Goal: Task Accomplishment & Management: Manage account settings

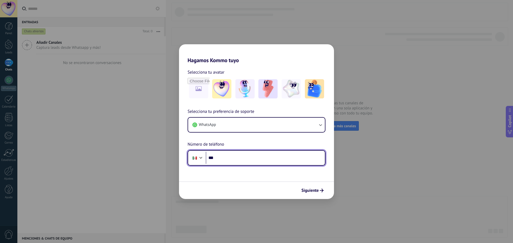
click at [235, 156] on input "***" at bounding box center [265, 158] width 119 height 12
type input "**********"
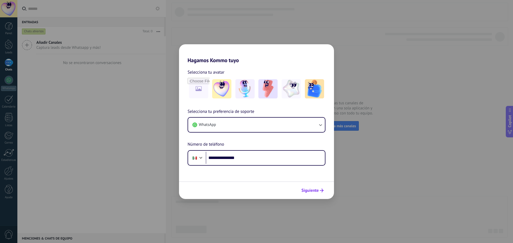
click at [307, 192] on span "Siguiente" at bounding box center [309, 191] width 17 height 4
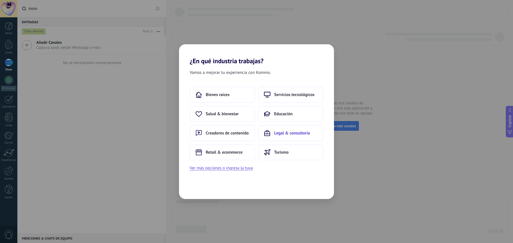
click at [300, 133] on span "Legal & consultoría" at bounding box center [292, 133] width 36 height 5
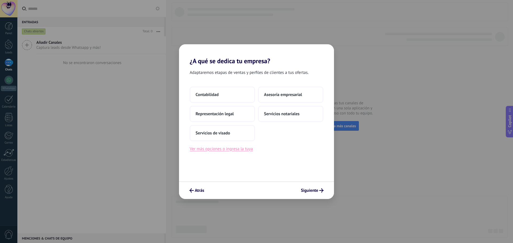
click at [230, 150] on button "Ver más opciones o ingresa la tuya" at bounding box center [221, 149] width 63 height 7
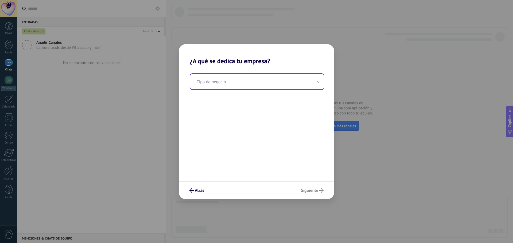
click at [245, 80] on input "text" at bounding box center [257, 82] width 134 height 16
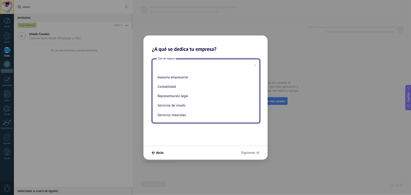
scroll to position [1, 0]
click at [223, 84] on input "text" at bounding box center [257, 82] width 134 height 16
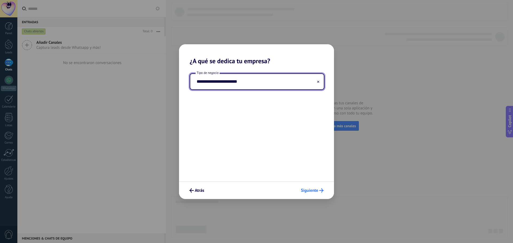
type input "**********"
click at [317, 191] on span "Siguiente" at bounding box center [309, 191] width 17 height 4
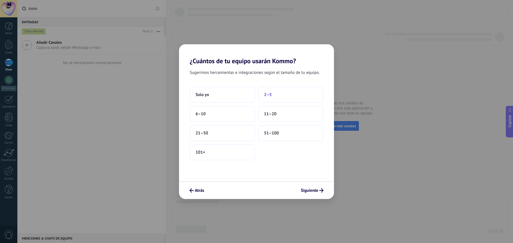
click at [287, 96] on button "2–5" at bounding box center [290, 95] width 65 height 16
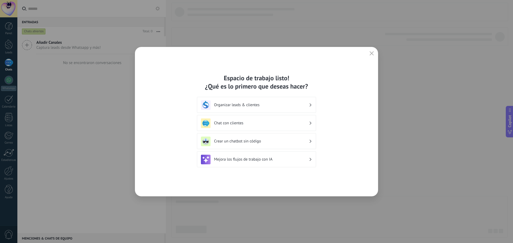
click at [309, 104] on div "Organizar leads & clientes" at bounding box center [256, 105] width 111 height 10
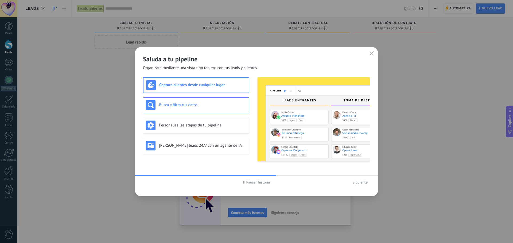
click at [216, 106] on h3 "Busca y filtra tus datos" at bounding box center [202, 105] width 87 height 5
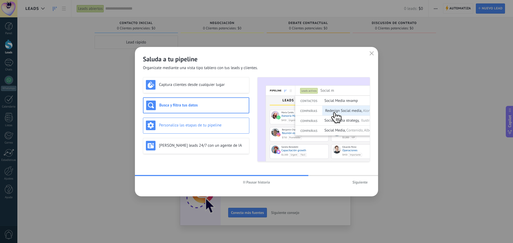
click at [215, 123] on h3 "Personaliza las etapas de tu pipeline" at bounding box center [202, 125] width 87 height 5
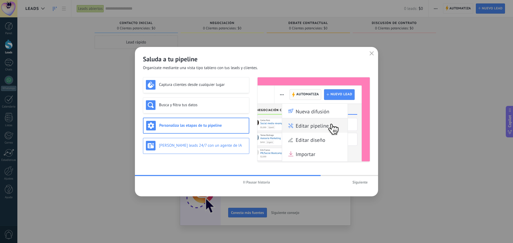
click at [211, 149] on div "[PERSON_NAME] leads 24/7 con un agente de IA" at bounding box center [196, 146] width 100 height 10
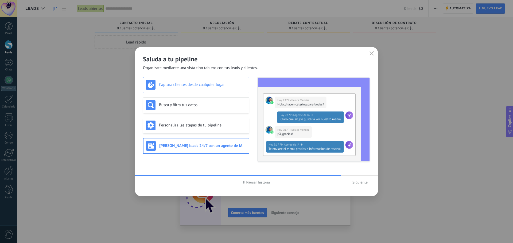
click at [204, 84] on h3 "Captura clientes desde cualquier lugar" at bounding box center [202, 84] width 87 height 5
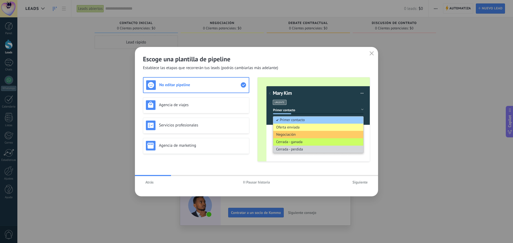
click at [151, 184] on span "Atrás" at bounding box center [149, 183] width 8 height 4
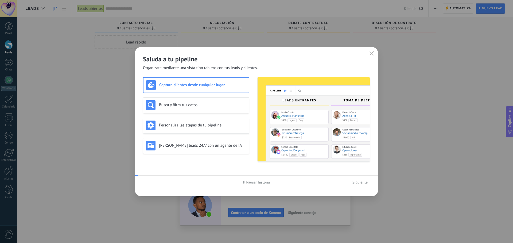
click at [151, 184] on div "Pausar historia Siguiente" at bounding box center [256, 182] width 243 height 12
click at [359, 181] on span "Siguiente" at bounding box center [360, 183] width 15 height 4
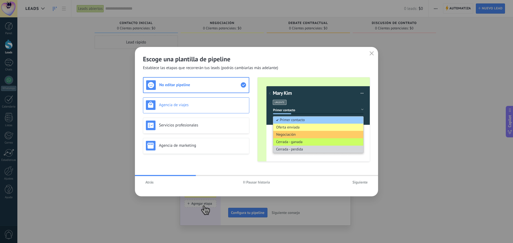
click at [190, 103] on h3 "Agencia de viajes" at bounding box center [202, 105] width 87 height 5
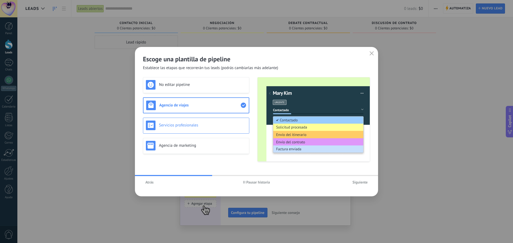
click at [199, 126] on h3 "Servicios profesionales" at bounding box center [202, 125] width 87 height 5
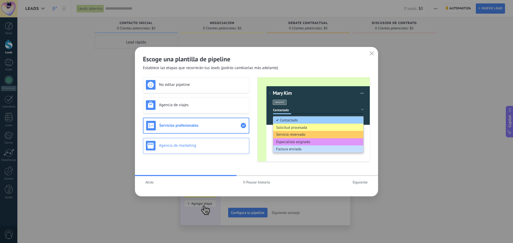
click at [200, 142] on div "Agencia de marketing" at bounding box center [196, 146] width 100 height 10
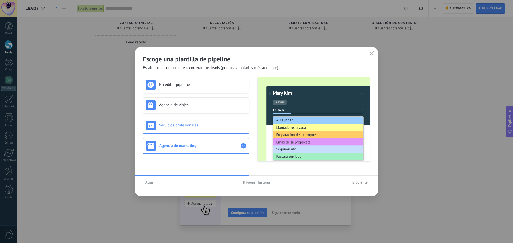
click at [206, 125] on h3 "Servicios profesionales" at bounding box center [202, 125] width 87 height 5
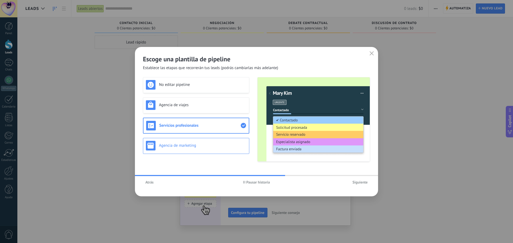
click at [214, 143] on div "Agencia de marketing" at bounding box center [196, 146] width 100 height 10
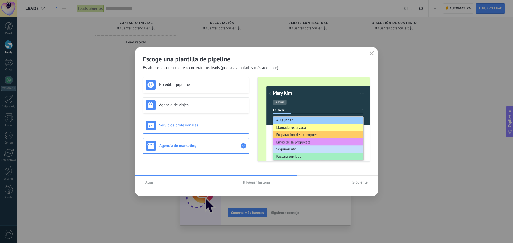
click at [213, 131] on div "Servicios profesionales" at bounding box center [196, 126] width 106 height 16
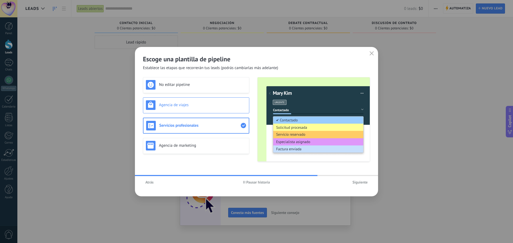
click at [207, 110] on div "Agencia de viajes" at bounding box center [196, 106] width 106 height 16
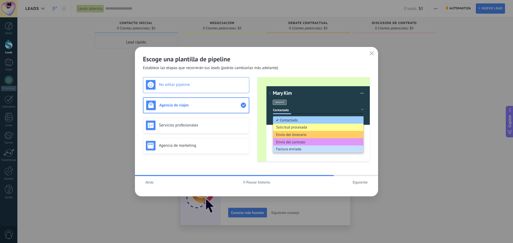
click at [199, 84] on h3 "No editar pipeline" at bounding box center [202, 84] width 87 height 5
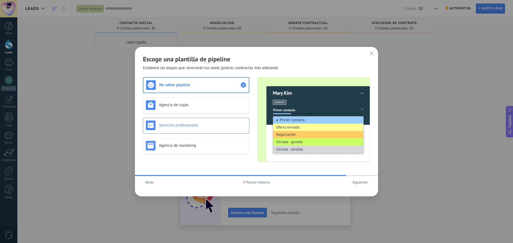
click at [203, 127] on h3 "Servicios profesionales" at bounding box center [202, 125] width 87 height 5
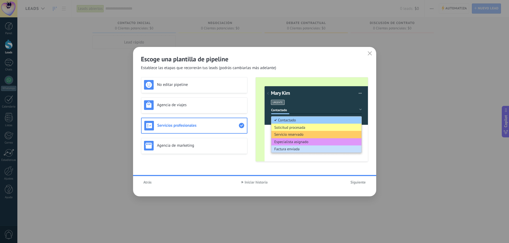
click at [357, 183] on span "Siguiente" at bounding box center [358, 183] width 15 height 4
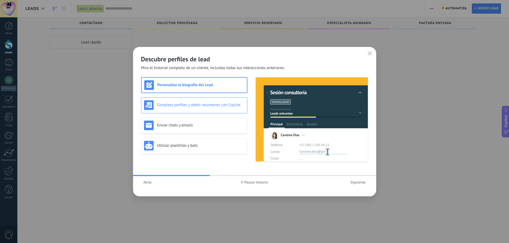
click at [226, 103] on h3 "Completa perfiles y obtén resúmenes con Copilot" at bounding box center [200, 105] width 87 height 5
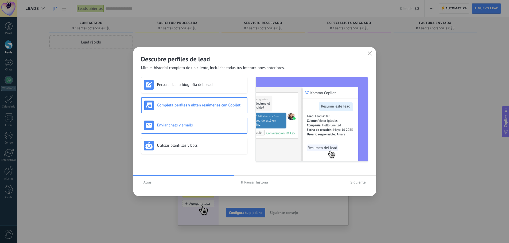
click at [216, 126] on h3 "Enviar chats y emails" at bounding box center [200, 125] width 87 height 5
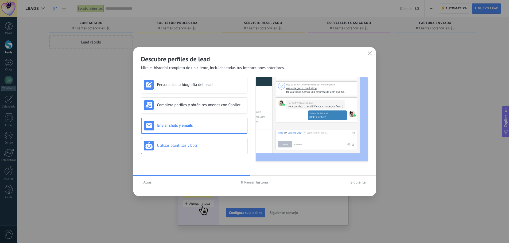
click at [213, 144] on h3 "Utilizar plantillas y bots" at bounding box center [200, 145] width 87 height 5
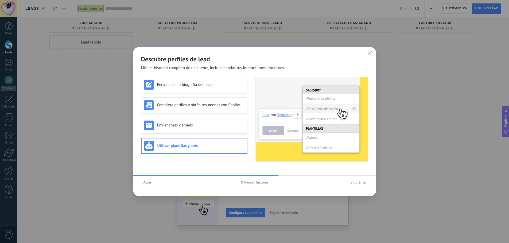
click at [361, 181] on span "Siguiente" at bounding box center [358, 183] width 15 height 4
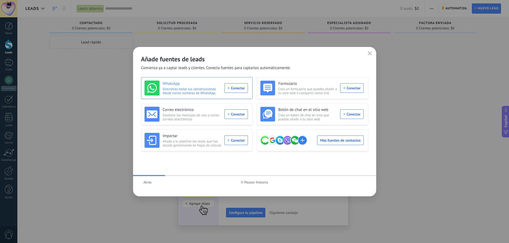
click at [235, 87] on div "WhatsApp Sincroniza todas tus conversaciones desde varios números de WhatsApp. …" at bounding box center [196, 88] width 103 height 15
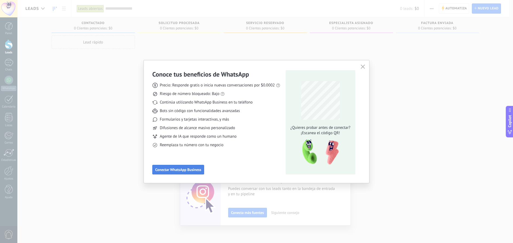
click at [190, 167] on button "Conectar WhatsApp Business" at bounding box center [178, 170] width 52 height 10
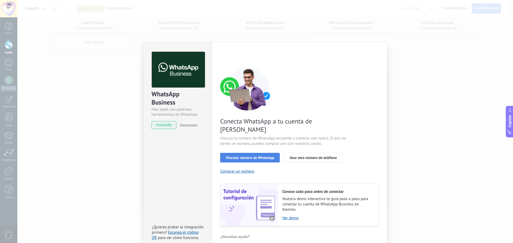
click at [245, 156] on span "Vincular número de WhatsApp" at bounding box center [250, 158] width 48 height 4
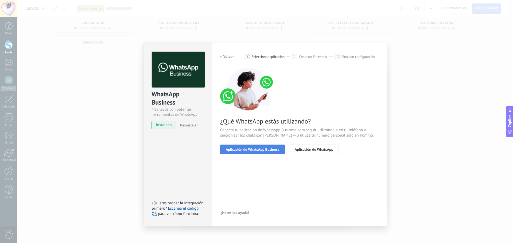
click at [248, 148] on span "Aplicación de WhatsApp Business" at bounding box center [252, 150] width 53 height 4
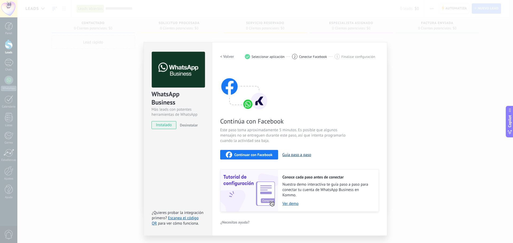
click at [290, 155] on button "Guía paso a paso" at bounding box center [296, 155] width 29 height 5
click at [254, 155] on span "Continuar con Facebook" at bounding box center [253, 155] width 38 height 4
click at [275, 55] on span "Seleccionar aplicación" at bounding box center [268, 57] width 33 height 4
click at [230, 56] on h2 "< Volver" at bounding box center [227, 56] width 14 height 5
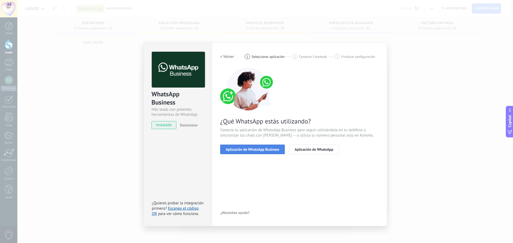
click at [261, 147] on button "Aplicación de WhatsApp Business" at bounding box center [252, 150] width 65 height 10
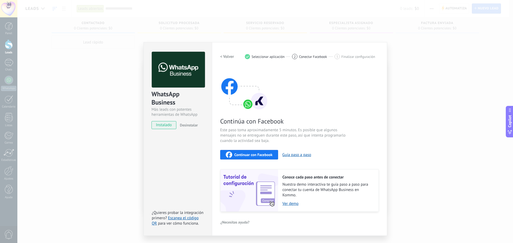
click at [355, 55] on span "Finalizar configuración" at bounding box center [359, 57] width 34 height 4
click at [412, 60] on div "WhatsApp Business Más leads con potentes herramientas de WhatsApp instalado Des…" at bounding box center [265, 121] width 496 height 243
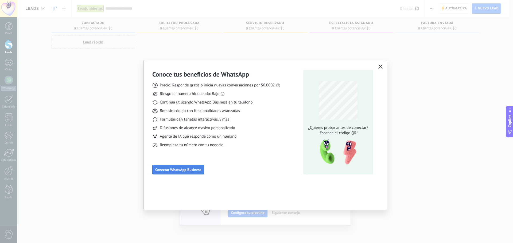
click at [182, 173] on button "Conectar WhatsApp Business" at bounding box center [178, 170] width 52 height 10
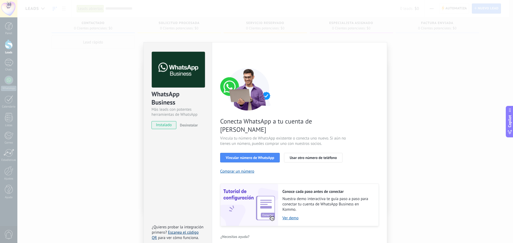
click at [187, 230] on link "Escanea el código QR" at bounding box center [175, 235] width 47 height 10
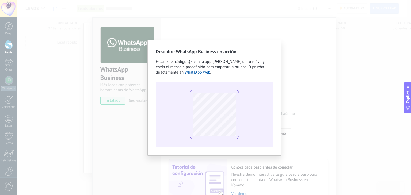
click at [291, 87] on div "Descubre WhatsApp Business en acción Escanea el código QR con la app [PERSON_NA…" at bounding box center [213, 97] width 393 height 195
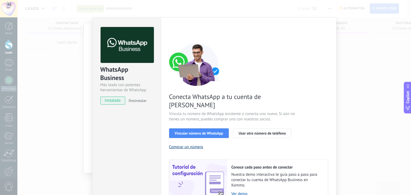
click at [191, 144] on button "Comprar un número" at bounding box center [186, 146] width 34 height 5
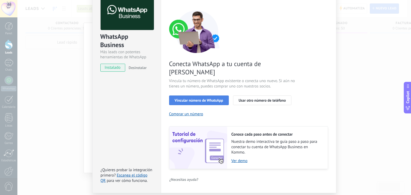
scroll to position [42, 0]
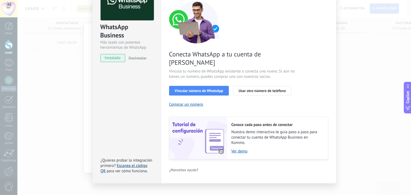
click at [130, 163] on link "Escanea el código QR" at bounding box center [123, 168] width 47 height 10
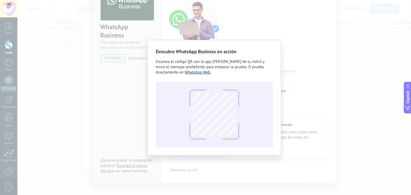
click at [203, 73] on link "WhatsApp Web" at bounding box center [197, 72] width 26 height 5
click at [199, 72] on link "WhatsApp Web" at bounding box center [197, 72] width 26 height 5
click at [201, 72] on link "WhatsApp Web" at bounding box center [197, 72] width 26 height 5
click at [309, 37] on div "Descubre WhatsApp Business en acción Escanea el código QR con la app [PERSON_NA…" at bounding box center [213, 97] width 393 height 195
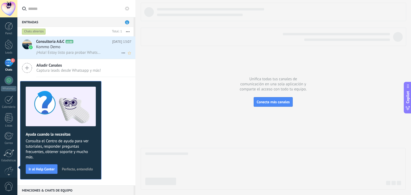
click at [86, 47] on div "Kommo Demo" at bounding box center [83, 46] width 95 height 5
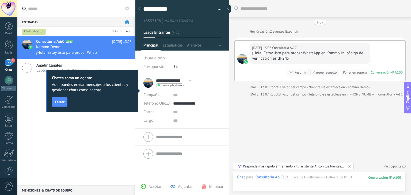
scroll to position [7, 0]
click at [60, 102] on span "Cerrar" at bounding box center [60, 102] width 10 height 4
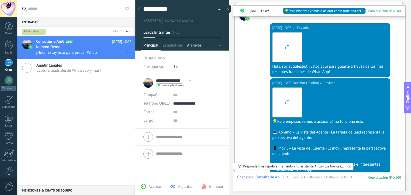
scroll to position [195, 0]
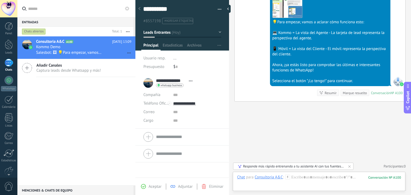
click at [103, 100] on div "Consultoria A&C A100 [DATE] 13:09 Kommo Demo Salesbot: 🖼 💡Para empezar, vamos a…" at bounding box center [76, 110] width 118 height 149
click at [7, 81] on div at bounding box center [9, 80] width 9 height 9
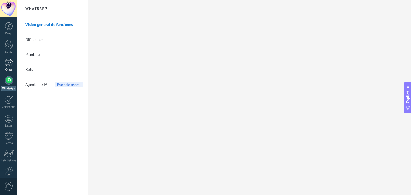
click at [11, 64] on div "1" at bounding box center [9, 63] width 9 height 8
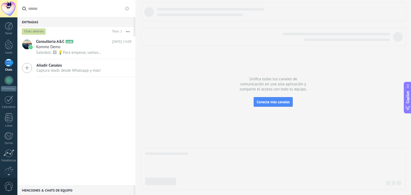
click at [59, 71] on span "Captura leads desde Whatsapp y más!" at bounding box center [68, 70] width 64 height 5
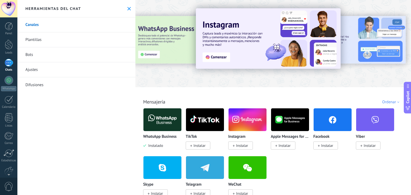
click at [175, 36] on div at bounding box center [141, 43] width 117 height 48
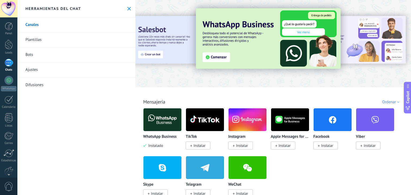
click at [219, 59] on img at bounding box center [268, 38] width 145 height 60
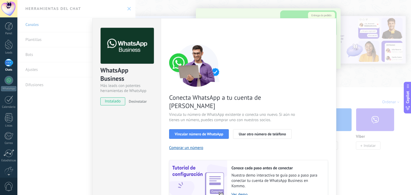
scroll to position [23, 0]
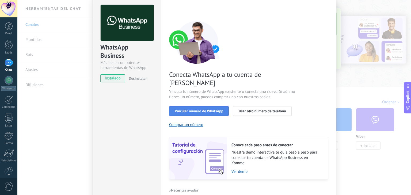
click at [205, 109] on span "Vincular número de WhatsApp" at bounding box center [199, 111] width 48 height 4
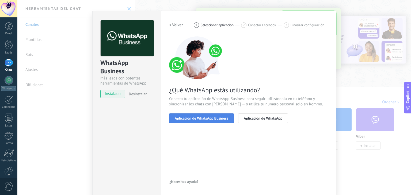
click at [216, 117] on span "Aplicación de WhatsApp Business" at bounding box center [201, 118] width 53 height 4
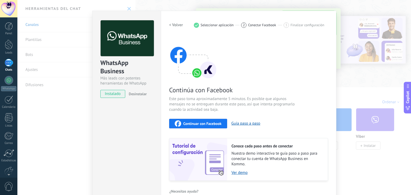
scroll to position [17, 0]
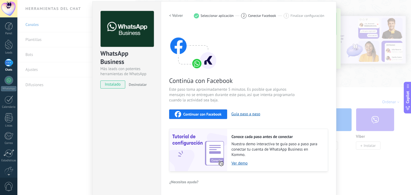
click at [205, 113] on span "Continuar con Facebook" at bounding box center [202, 114] width 38 height 4
click at [201, 114] on span "Continuar con Facebook" at bounding box center [202, 114] width 38 height 4
